Goal: Task Accomplishment & Management: Use online tool/utility

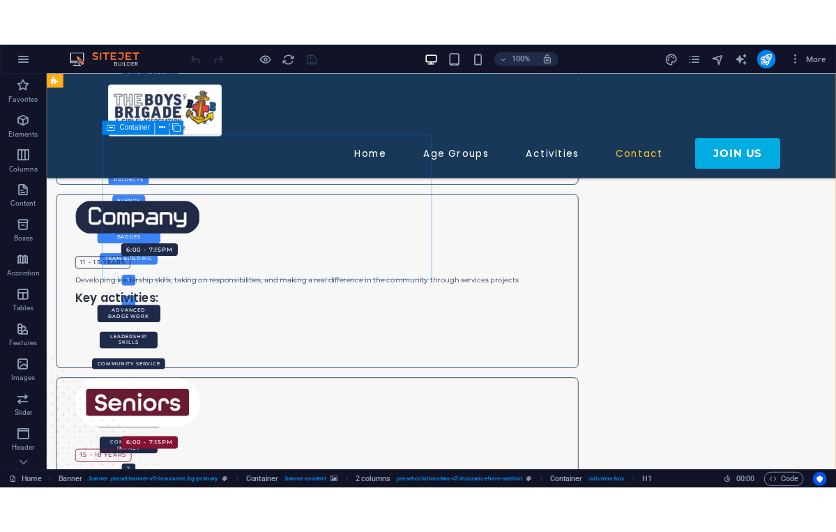
scroll to position [1546, 0]
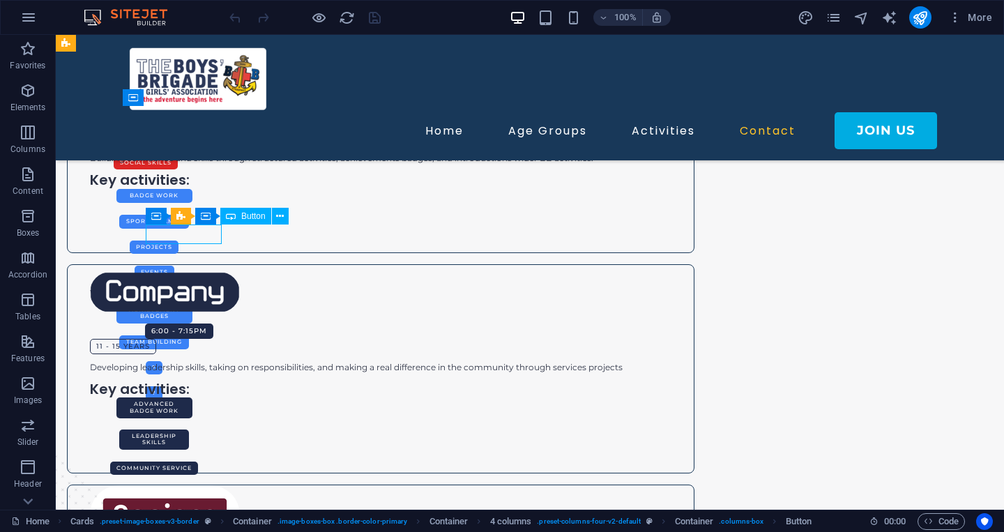
select select "rem"
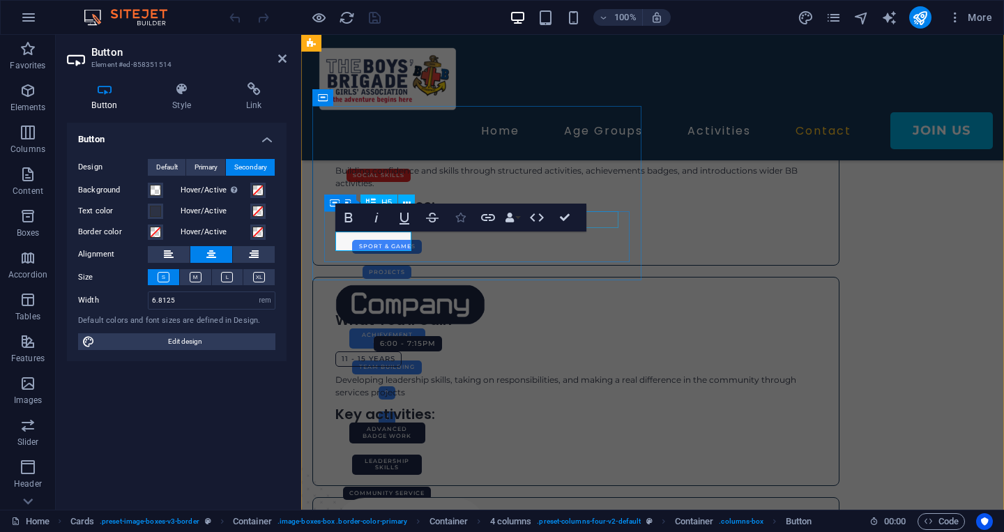
click at [460, 218] on icon "button" at bounding box center [461, 218] width 10 height 10
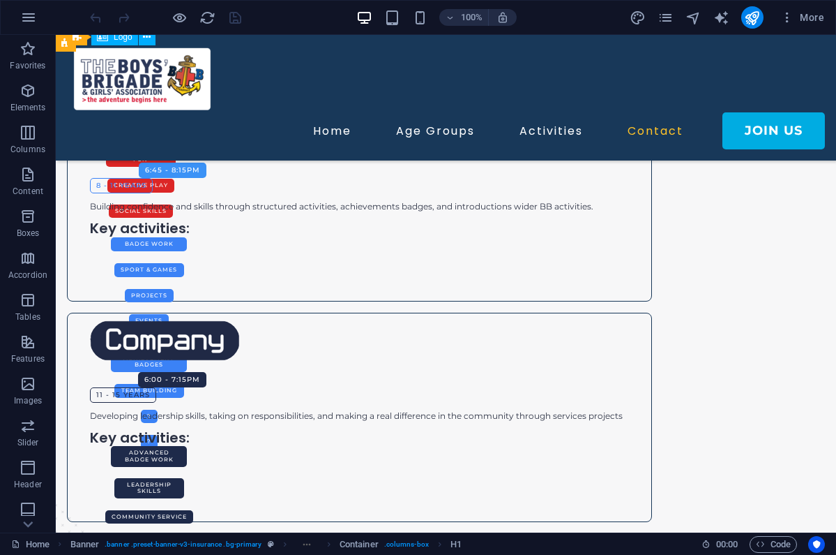
scroll to position [1410, 0]
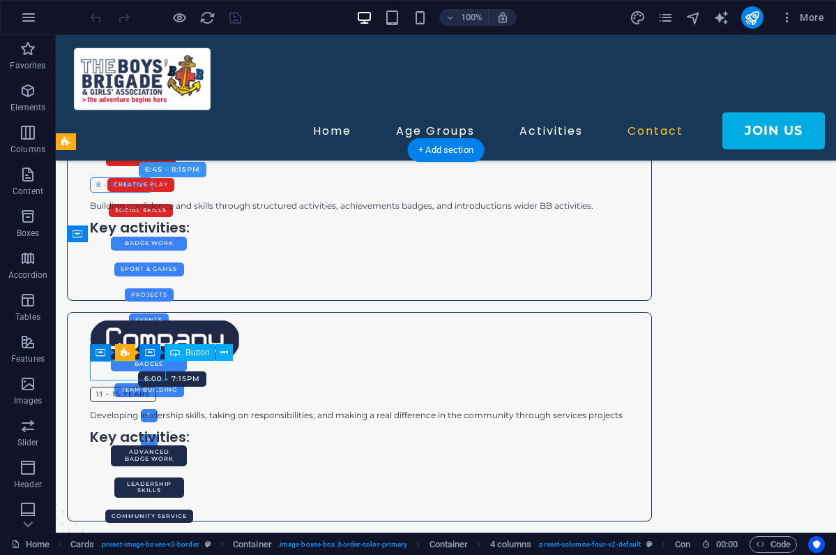
select select "rem"
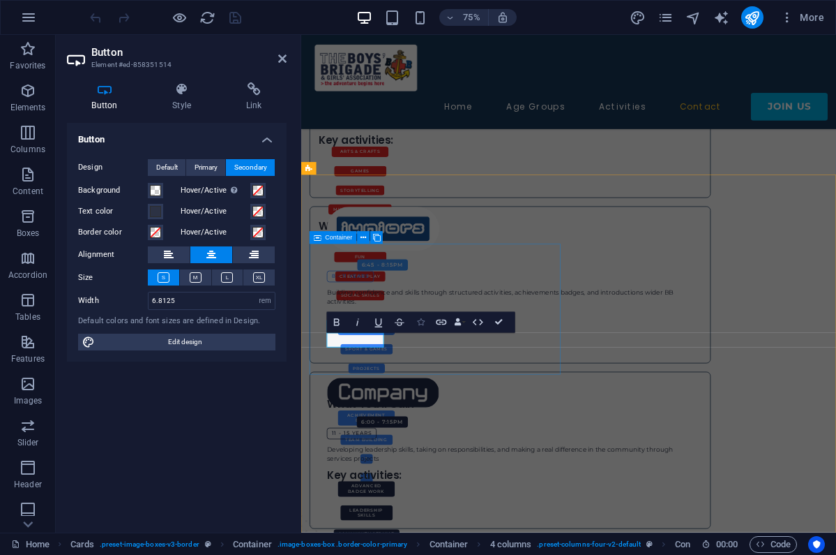
click at [422, 326] on icon "button" at bounding box center [421, 323] width 8 height 8
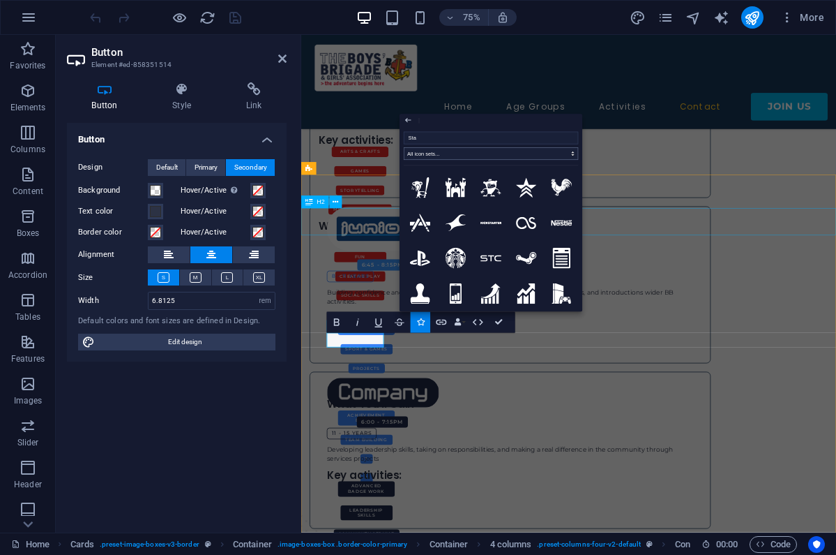
type input "Star"
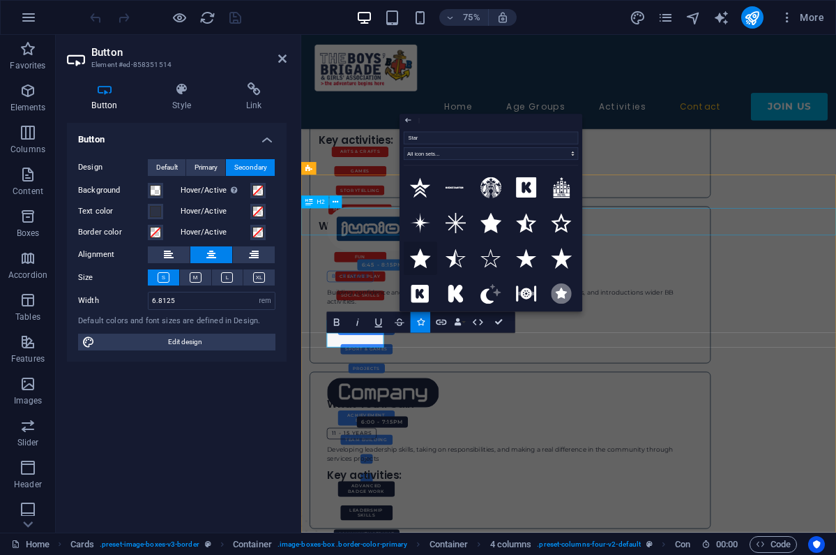
click at [422, 261] on icon at bounding box center [420, 258] width 21 height 20
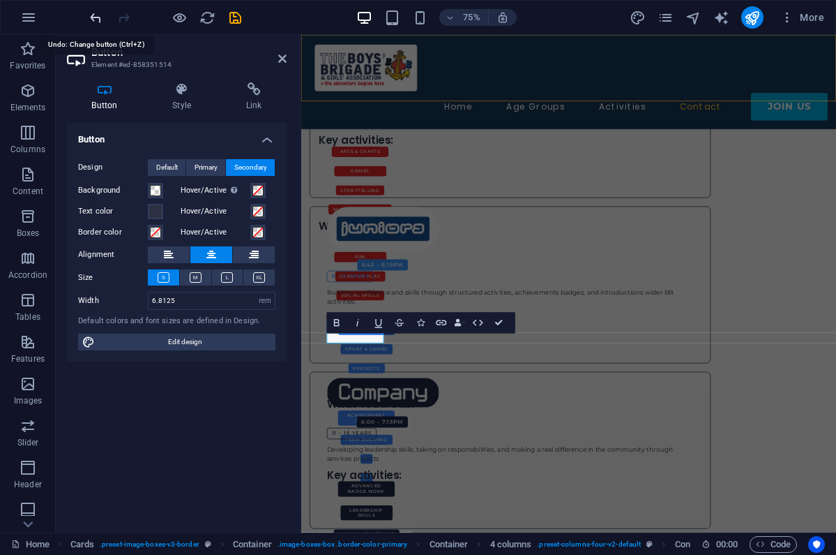
click at [100, 18] on icon "undo" at bounding box center [96, 18] width 16 height 16
click at [421, 323] on icon "button" at bounding box center [421, 323] width 8 height 8
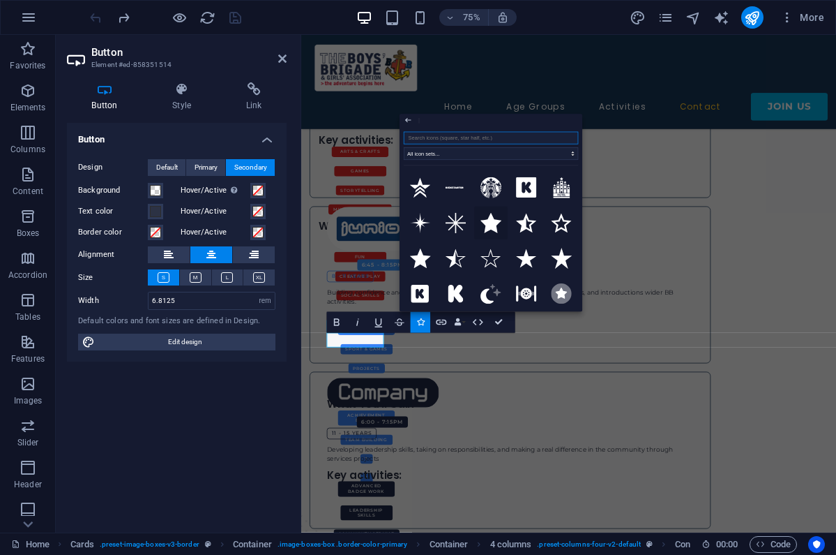
click at [491, 226] on icon at bounding box center [491, 223] width 21 height 20
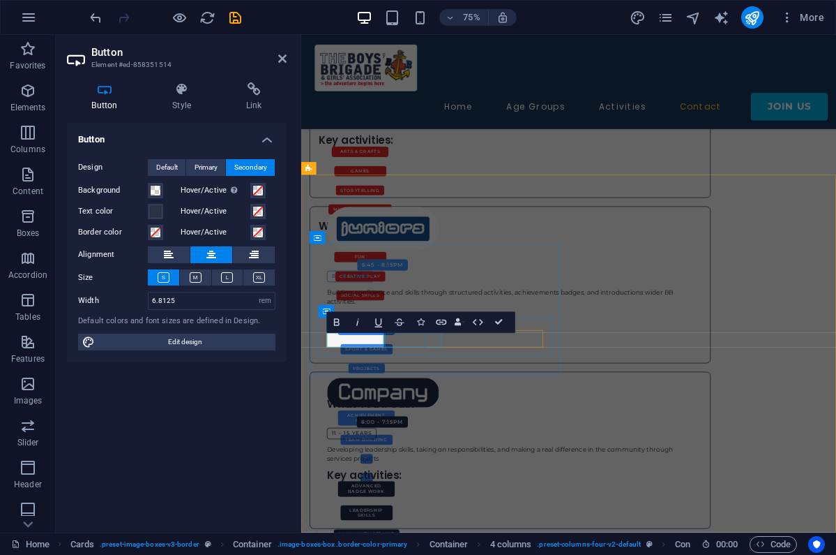
select select "rem"
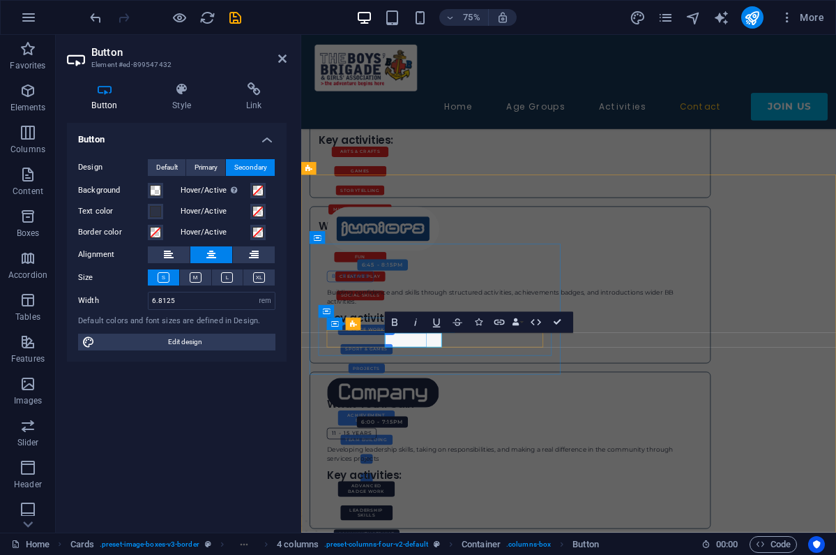
click at [479, 320] on icon "button" at bounding box center [479, 323] width 8 height 8
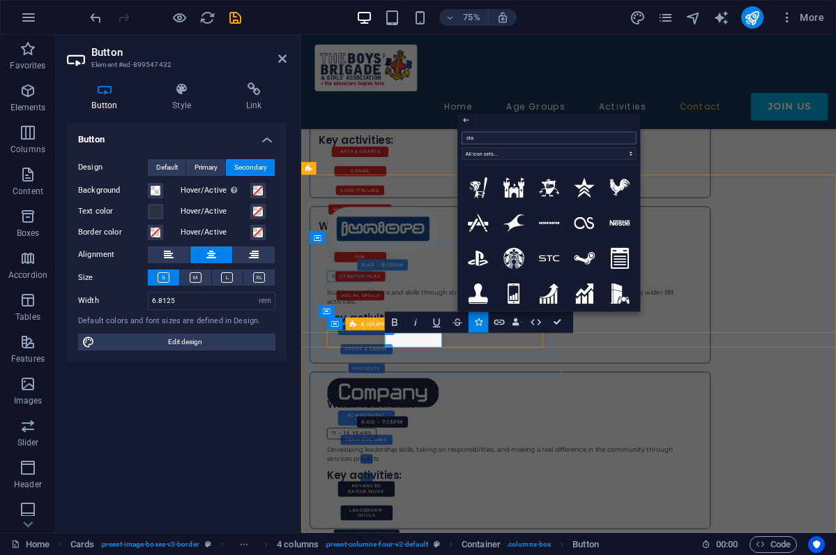
type input "star"
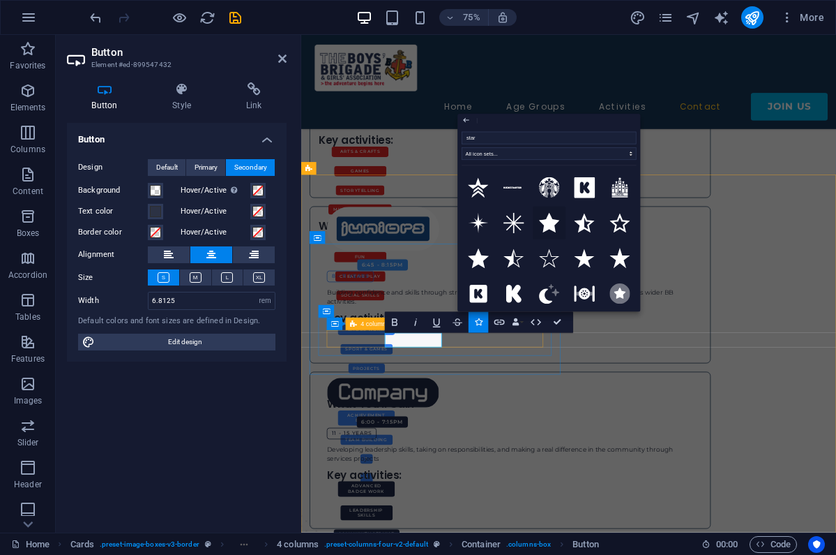
click at [548, 225] on icon at bounding box center [549, 223] width 21 height 20
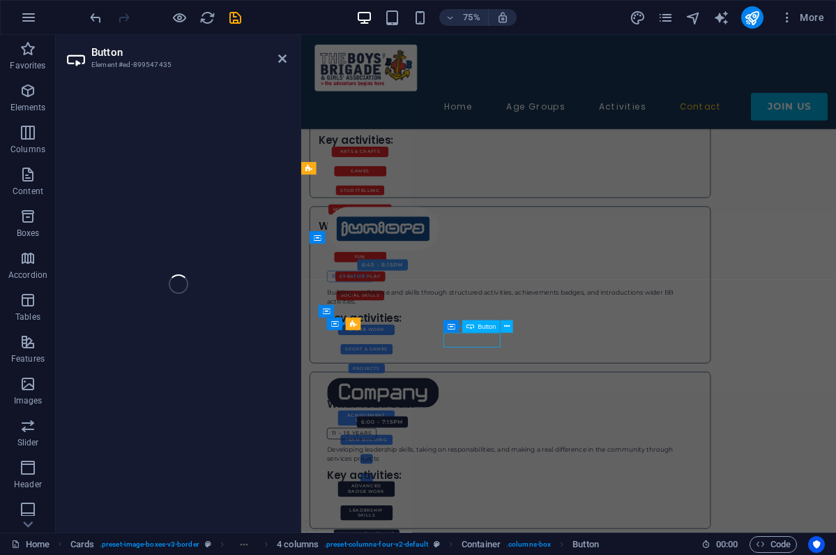
select select "rem"
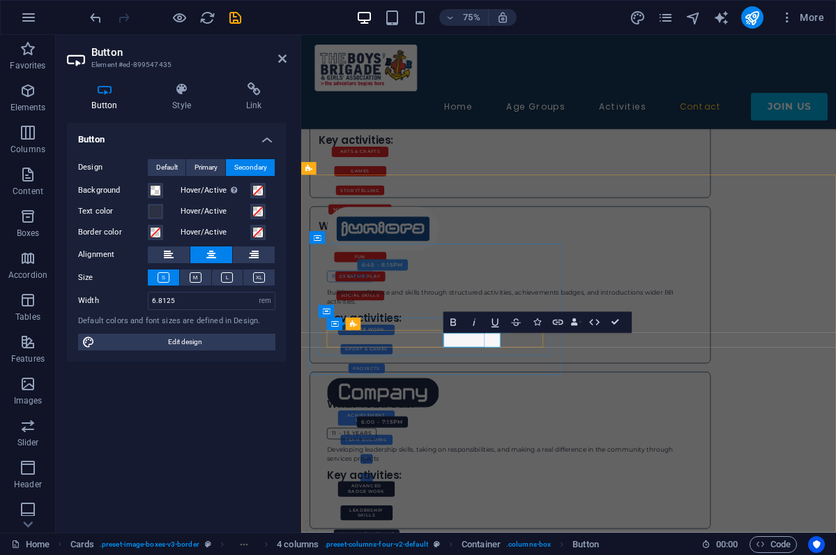
click at [538, 322] on icon "button" at bounding box center [538, 323] width 8 height 8
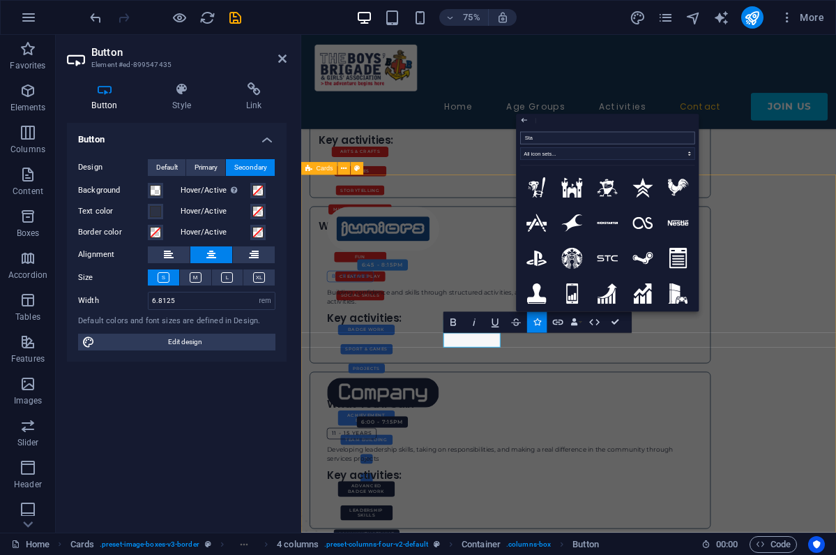
type input "Star"
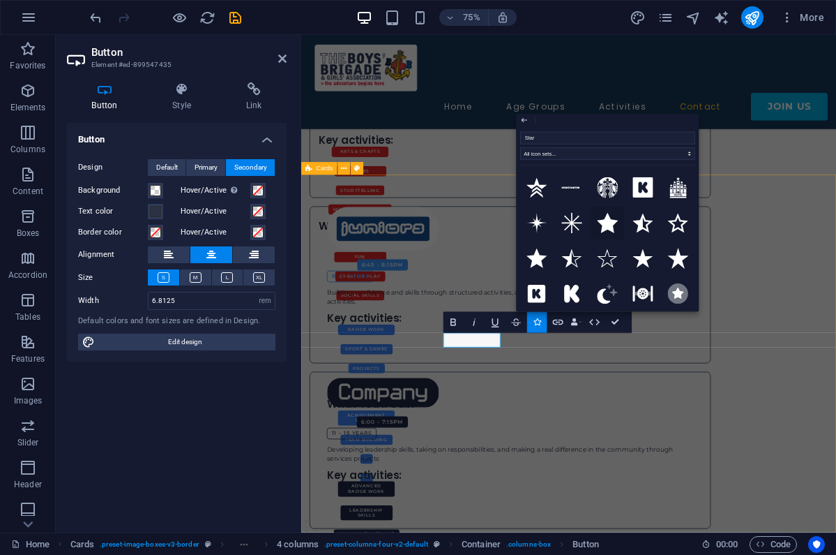
click at [605, 227] on icon at bounding box center [607, 223] width 21 height 20
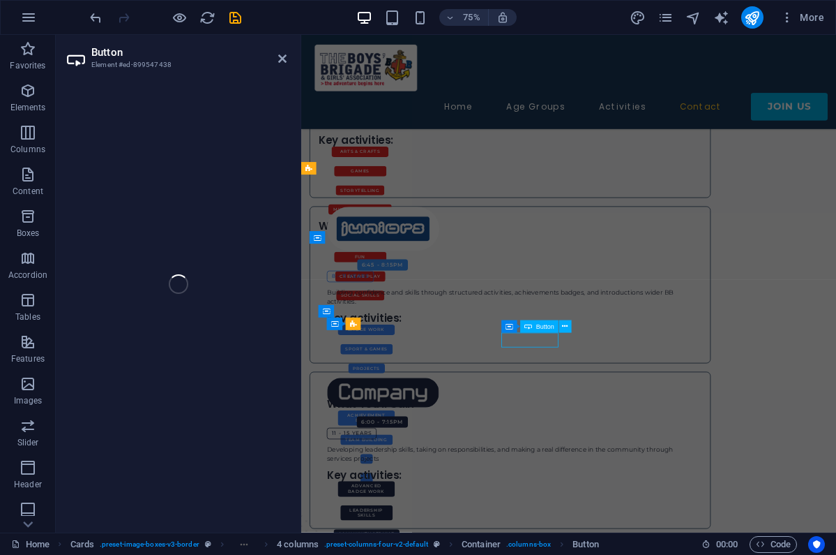
select select "rem"
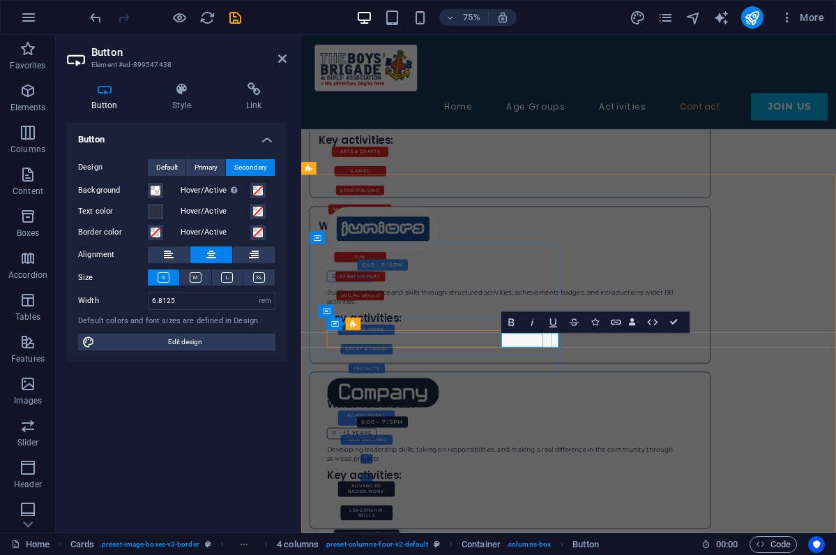
click at [594, 319] on icon "button" at bounding box center [596, 323] width 8 height 8
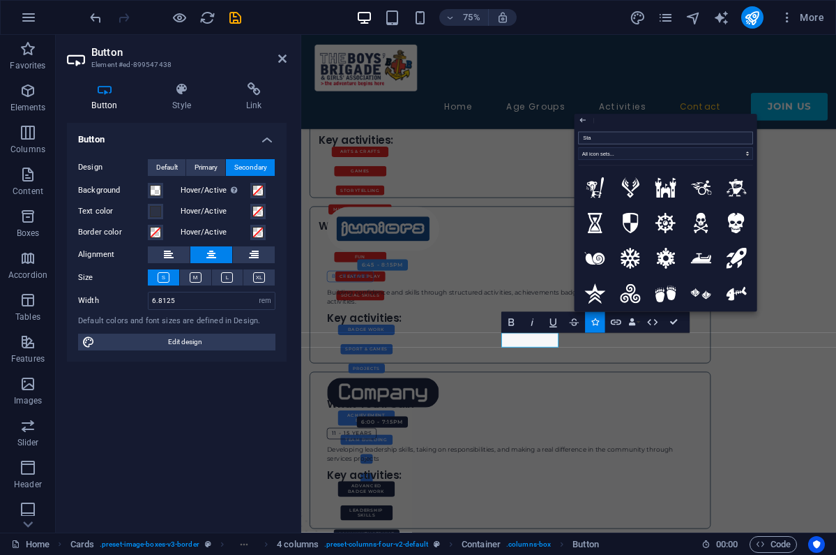
type input "Star"
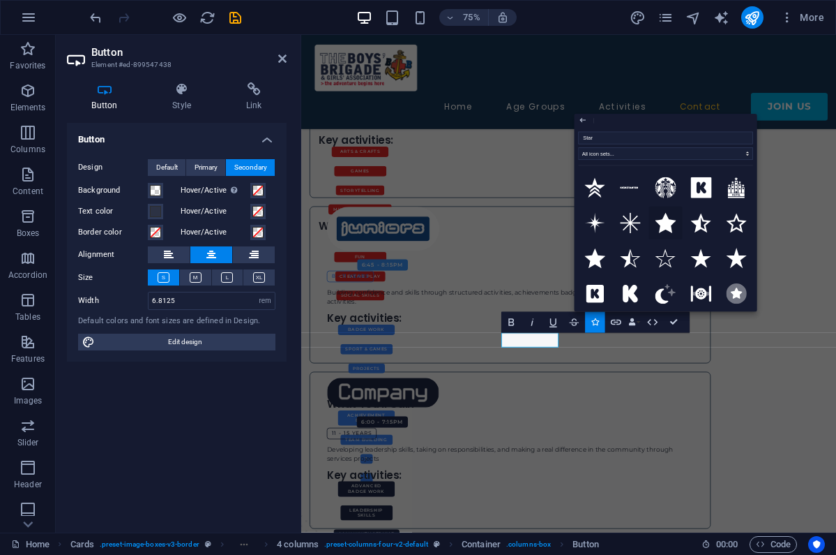
click at [663, 224] on icon at bounding box center [666, 223] width 21 height 20
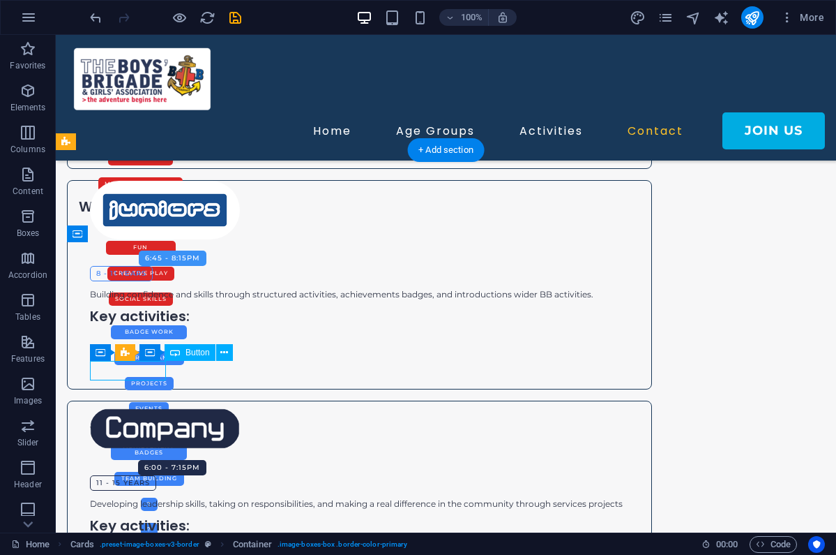
select select "rem"
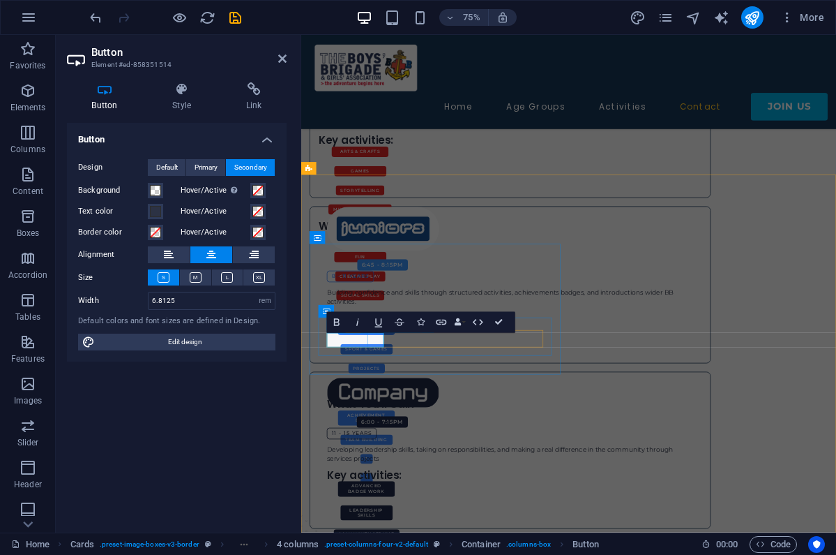
click at [156, 211] on span at bounding box center [155, 211] width 11 height 11
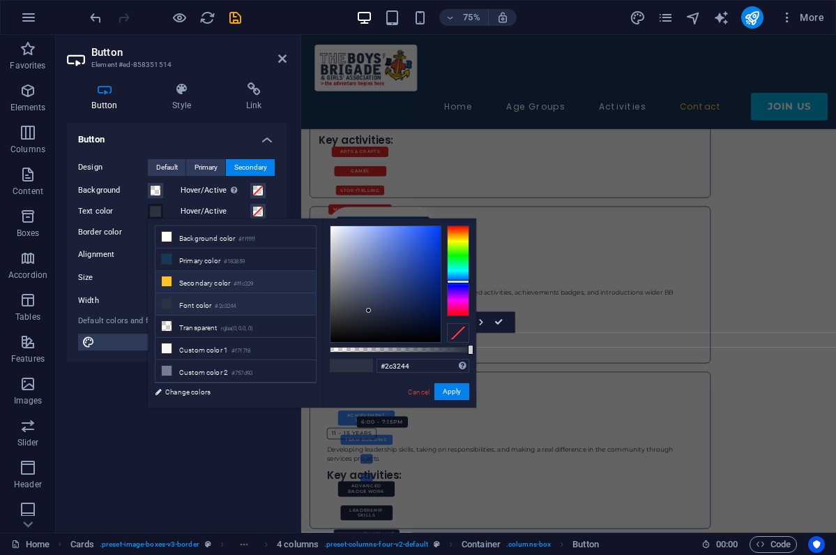
click at [173, 283] on li "Secondary color #ffc329" at bounding box center [236, 282] width 160 height 22
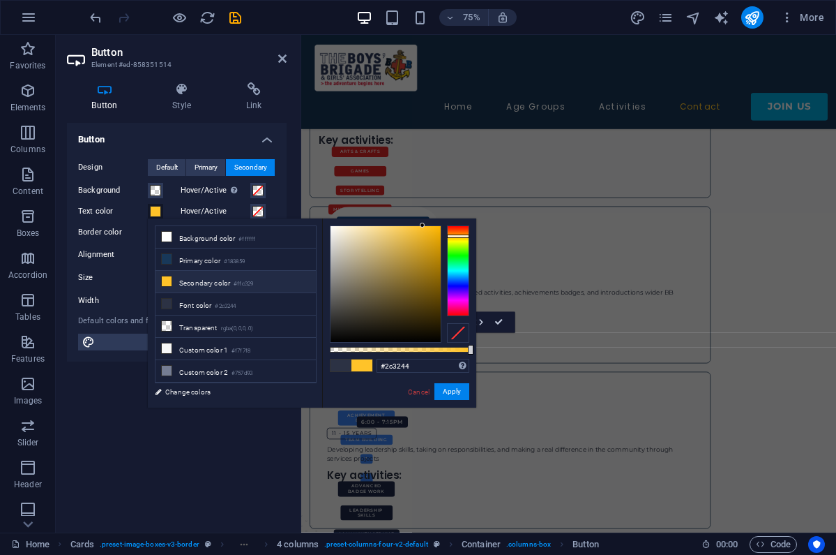
type input "#ffc329"
click at [458, 390] on button "Apply" at bounding box center [452, 391] width 35 height 17
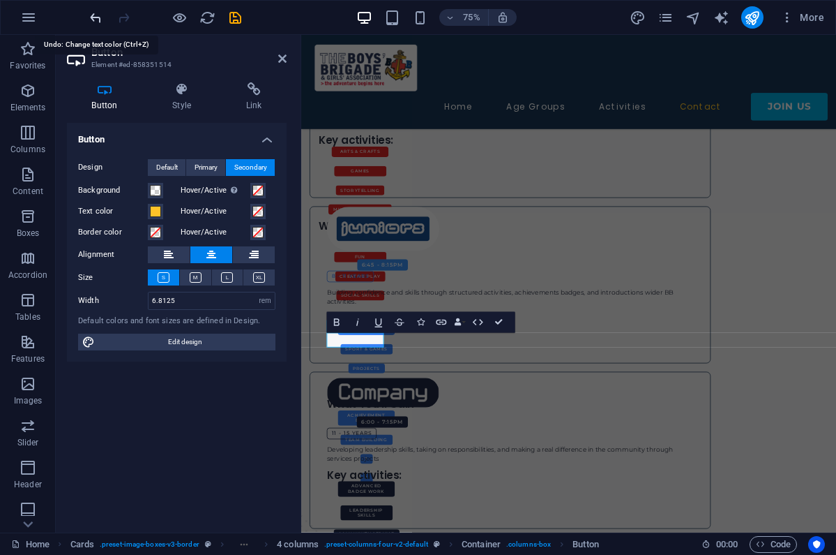
click at [100, 17] on icon "undo" at bounding box center [96, 18] width 16 height 16
click at [29, 98] on icon "button" at bounding box center [28, 90] width 17 height 17
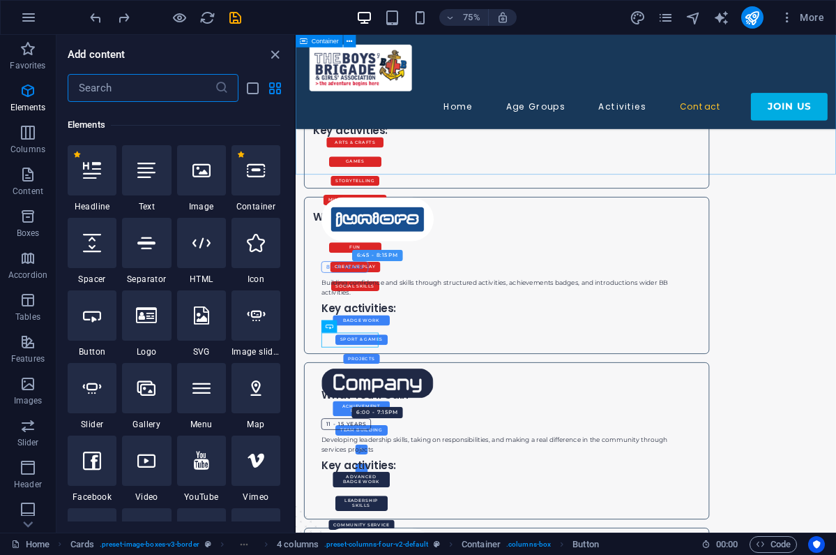
scroll to position [149, 0]
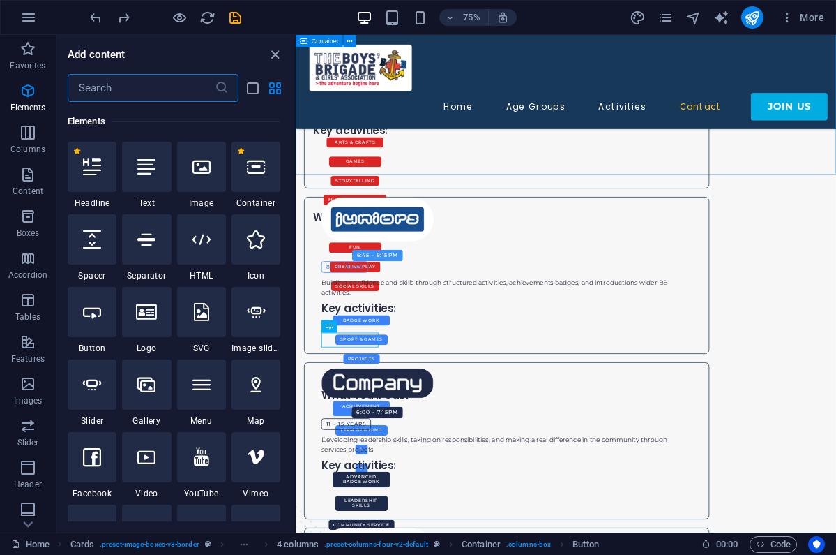
click at [163, 86] on input "text" at bounding box center [141, 88] width 147 height 28
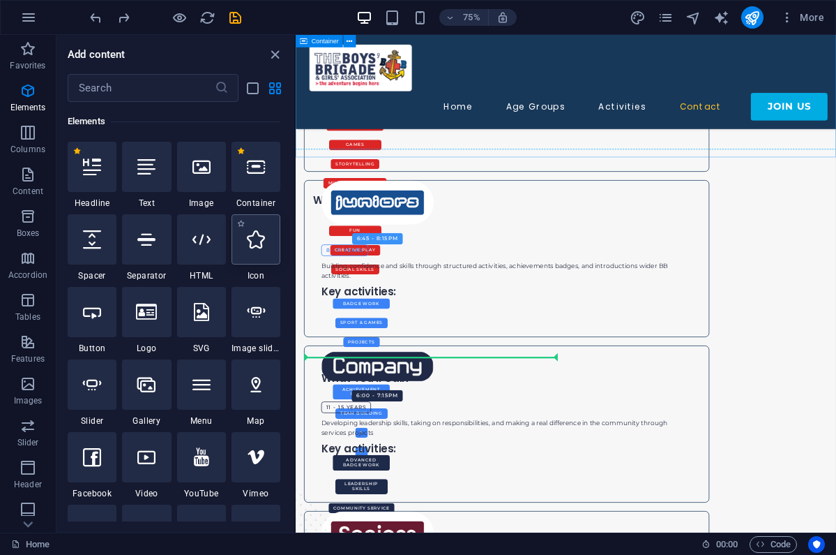
scroll to position [1433, 0]
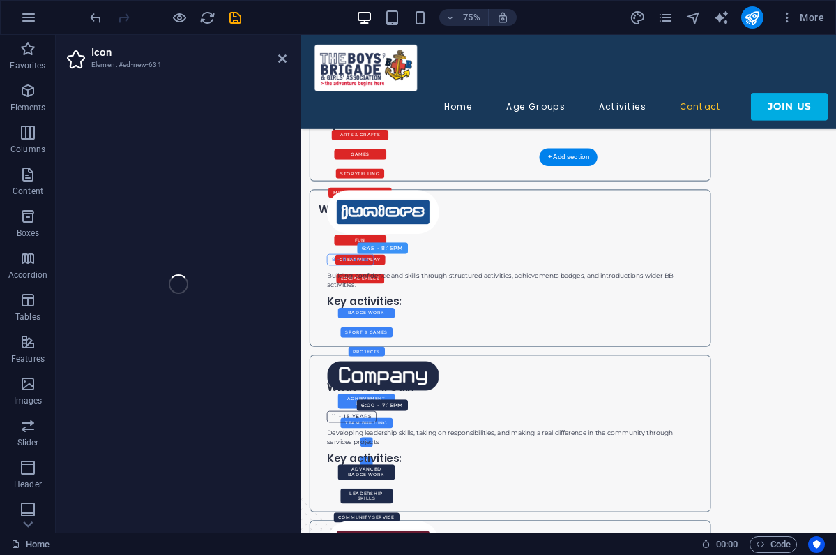
select select "xMidYMid"
select select "px"
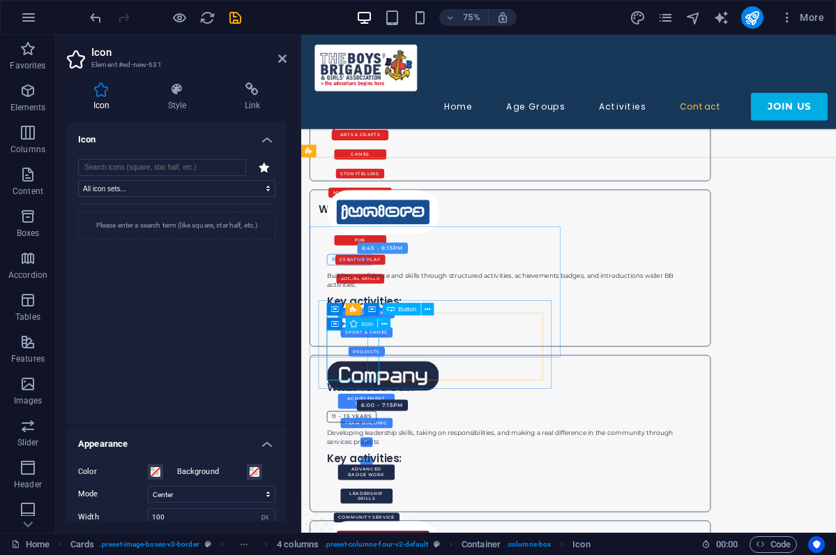
drag, startPoint x: 251, startPoint y: 242, endPoint x: 336, endPoint y: 324, distance: 118.4
click at [96, 17] on icon "undo" at bounding box center [96, 18] width 16 height 16
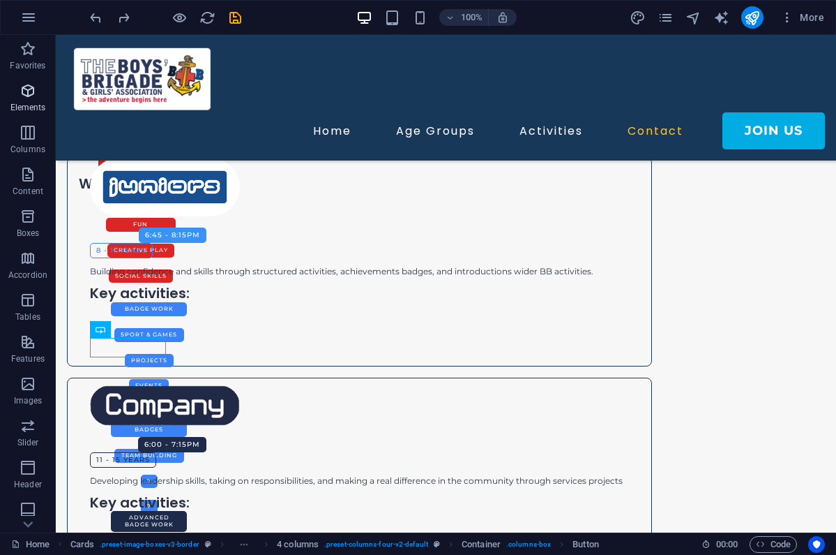
click at [22, 93] on icon "button" at bounding box center [28, 90] width 17 height 17
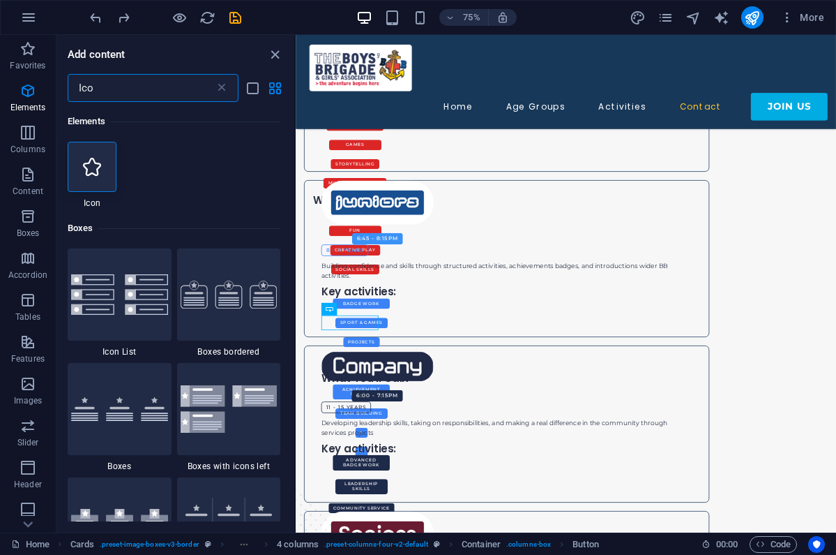
scroll to position [0, 0]
type input "I"
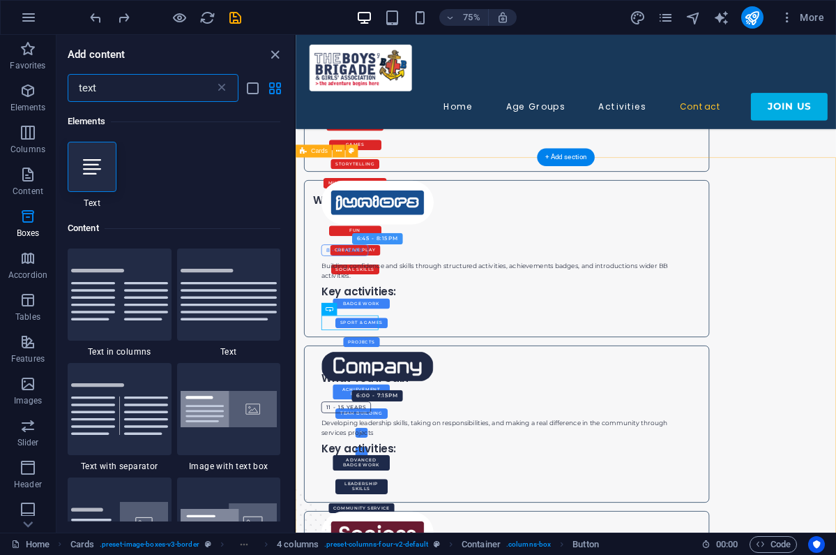
type input "text"
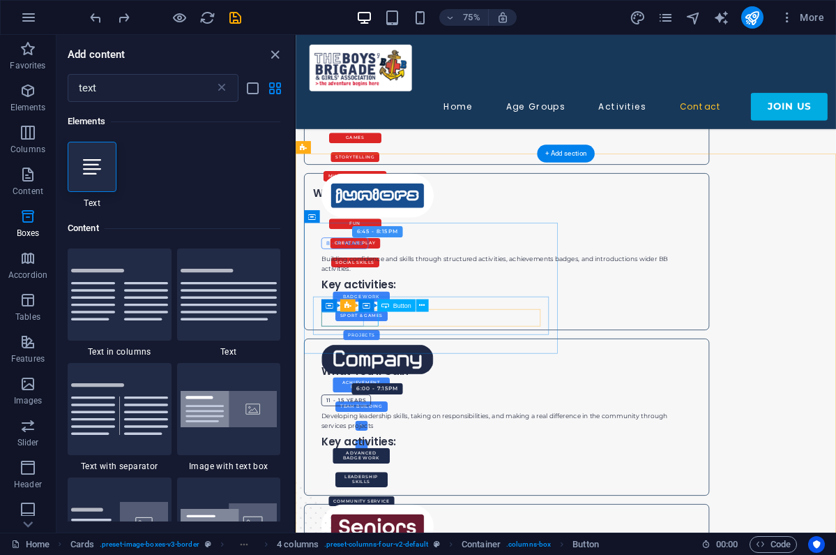
select select "rem"
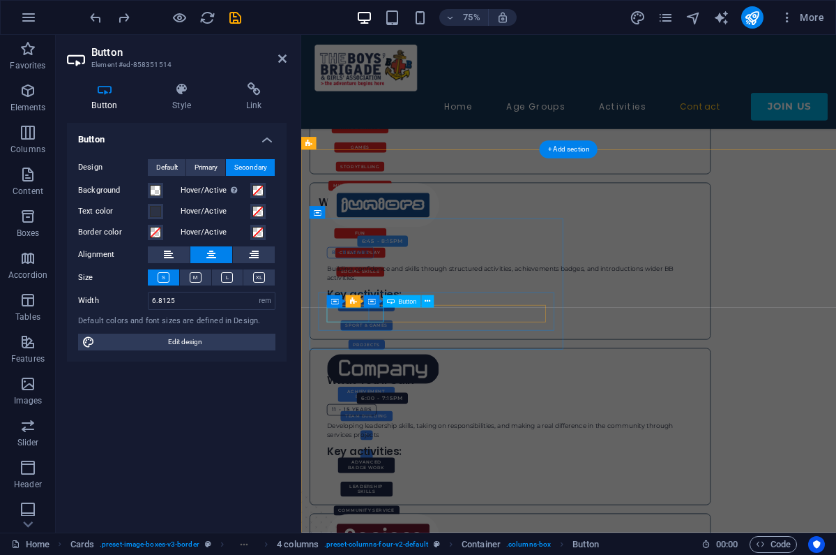
scroll to position [1443, 0]
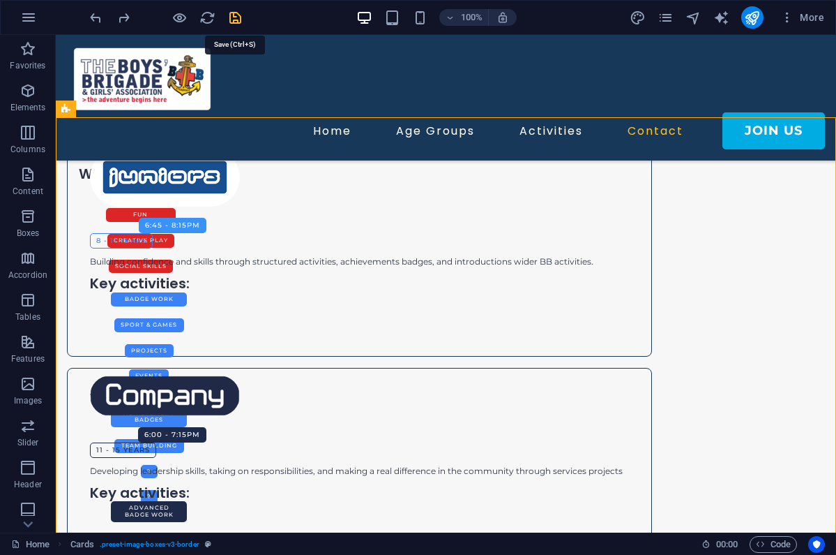
click at [236, 19] on icon "save" at bounding box center [235, 18] width 16 height 16
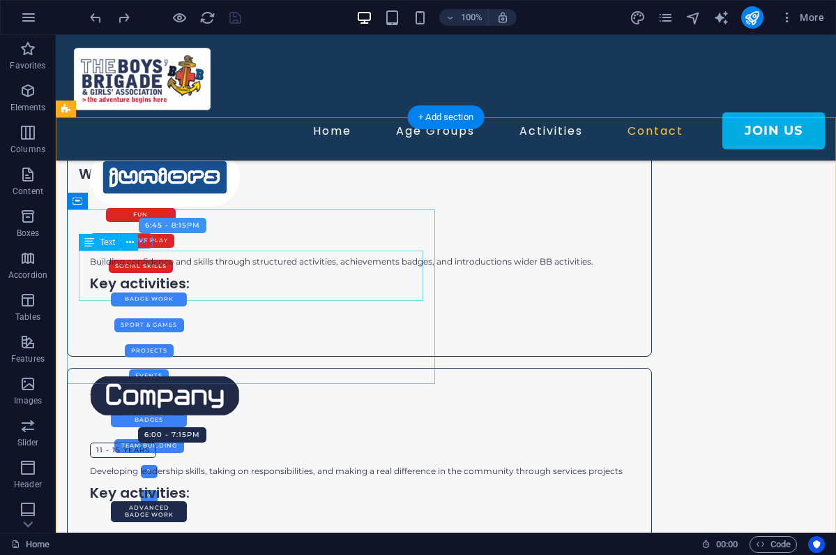
scroll to position [1441, 0]
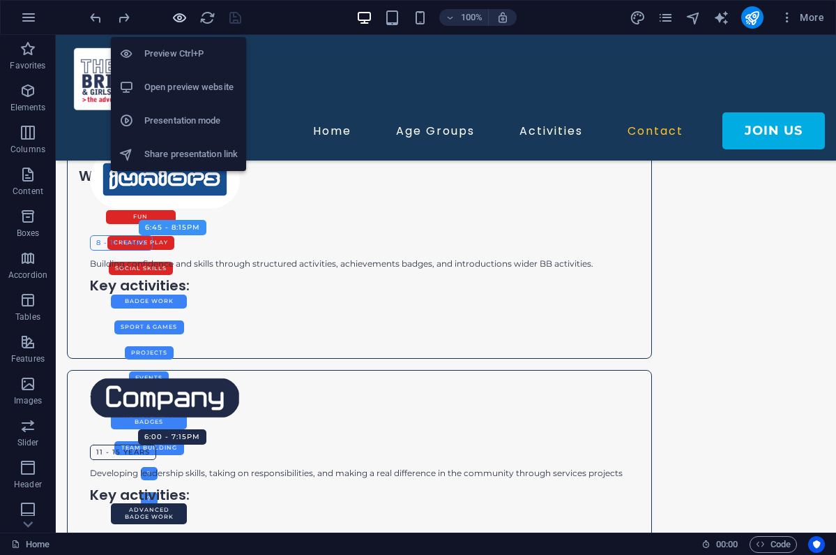
click at [186, 19] on icon "button" at bounding box center [180, 18] width 16 height 16
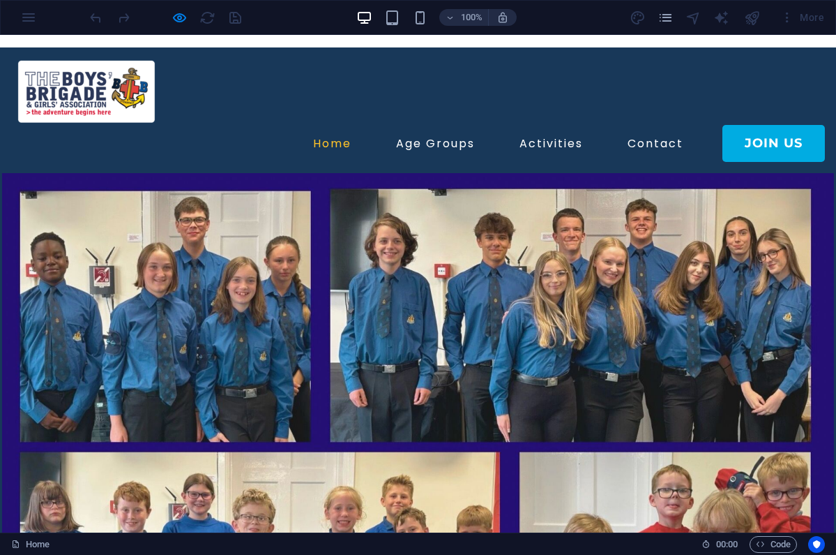
scroll to position [0, 0]
